Goal: Download file/media

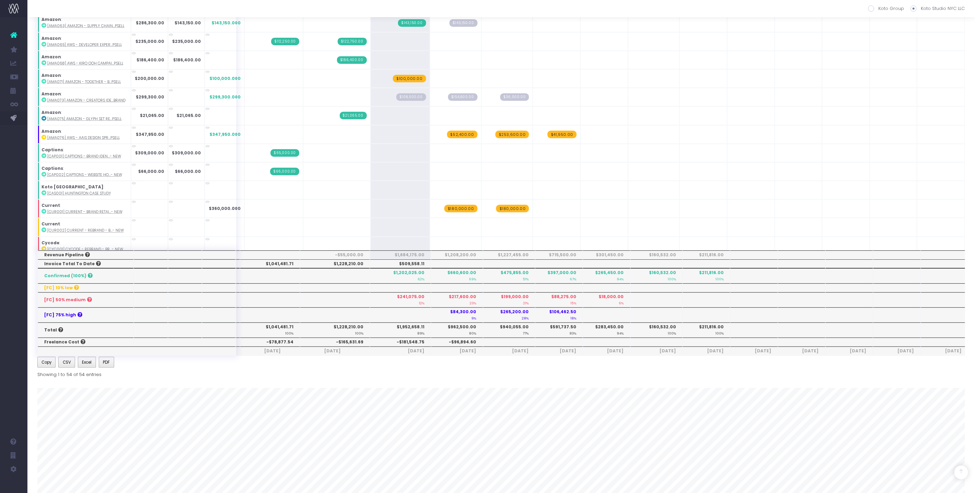
scroll to position [314, 0]
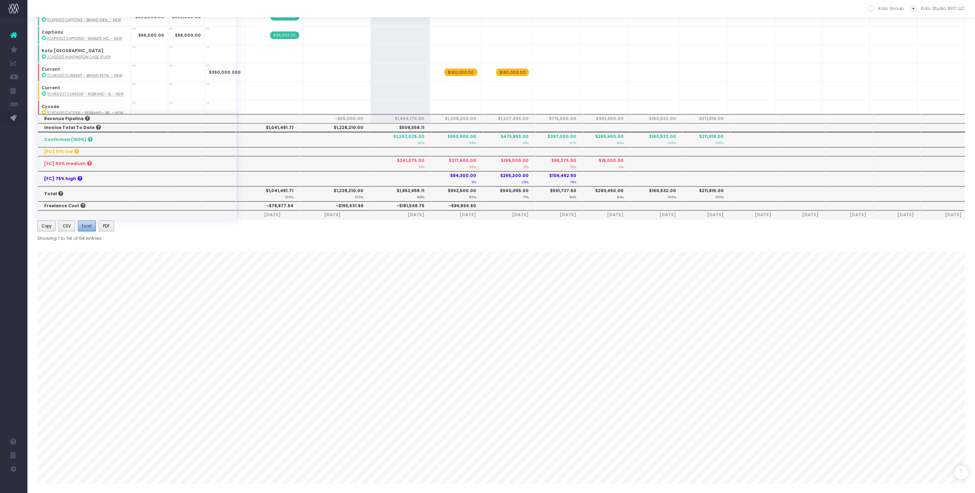
click at [82, 226] on button "Excel" at bounding box center [87, 225] width 18 height 11
click at [59, 146] on span "Koto Revenue Recognition" at bounding box center [64, 145] width 52 height 6
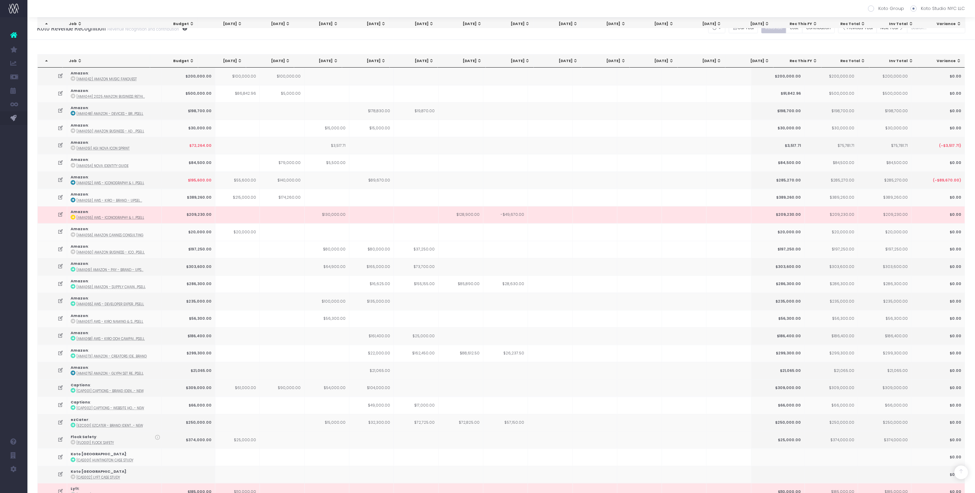
scroll to position [446, 0]
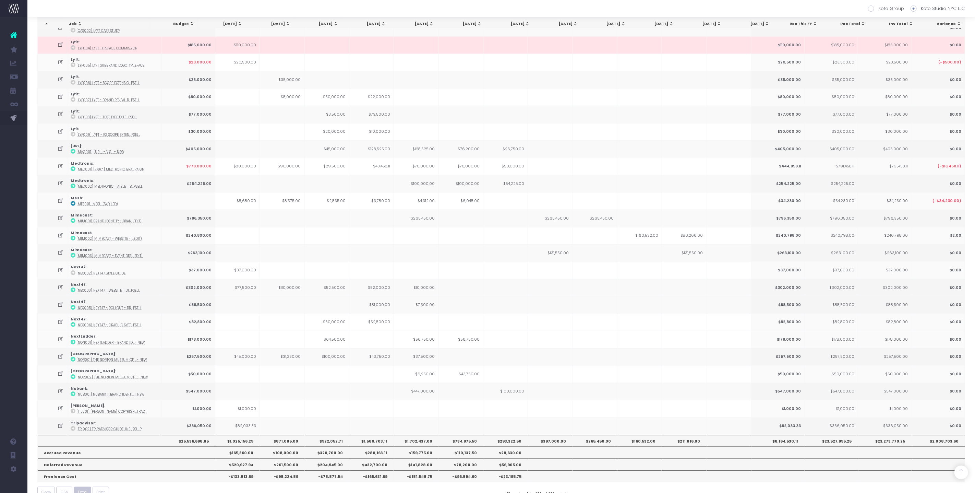
click at [83, 489] on span "Excel" at bounding box center [83, 492] width 10 height 6
click at [48, 455] on span "Koto LA" at bounding box center [45, 455] width 14 height 6
